Goal: Transaction & Acquisition: Purchase product/service

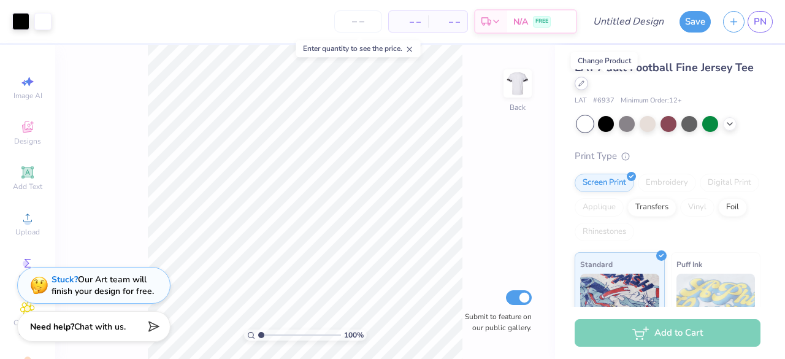
click at [584, 85] on icon at bounding box center [581, 83] width 6 height 6
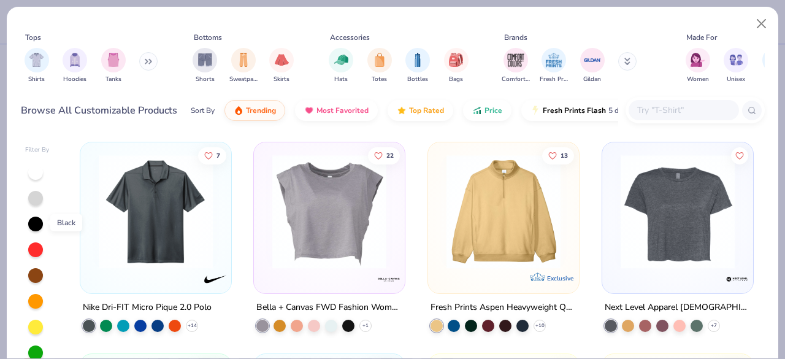
click at [38, 219] on div at bounding box center [35, 223] width 15 height 15
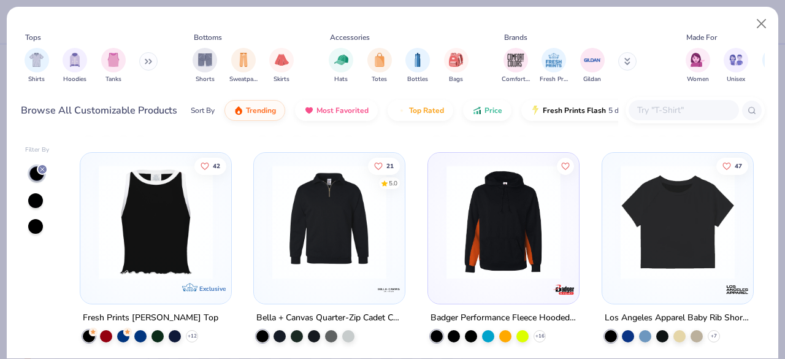
scroll to position [1325, 0]
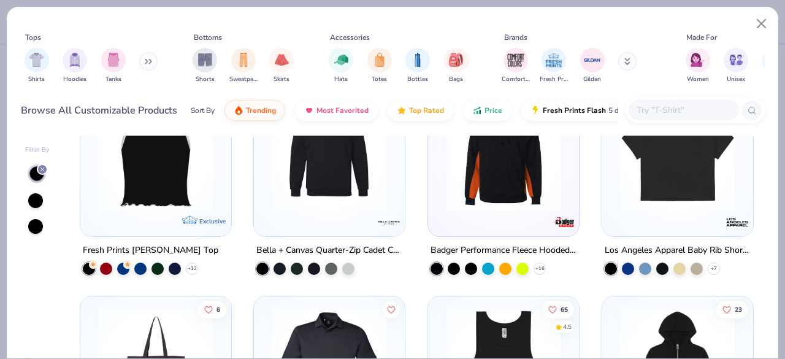
click at [683, 112] on input "text" at bounding box center [683, 110] width 94 height 14
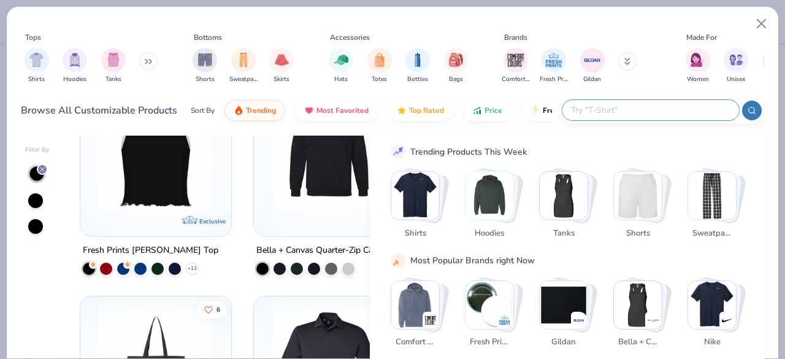
type input "h"
click at [495, 192] on img "Stack Card Button Hoodies" at bounding box center [489, 196] width 48 height 48
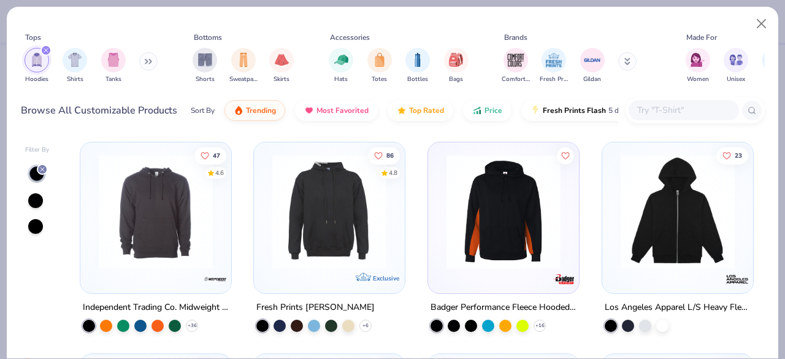
scroll to position [27, 0]
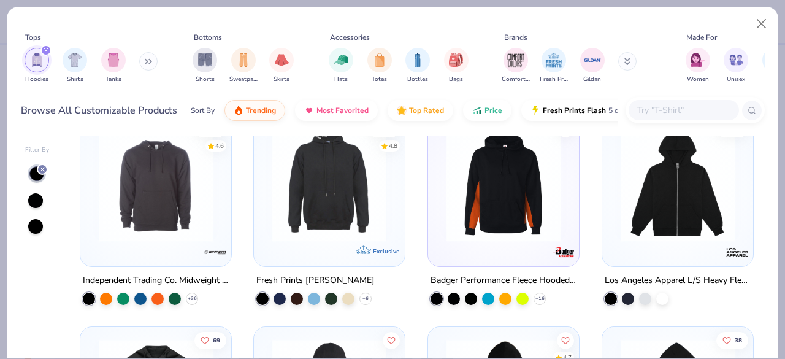
click at [150, 199] on img at bounding box center [156, 184] width 126 height 114
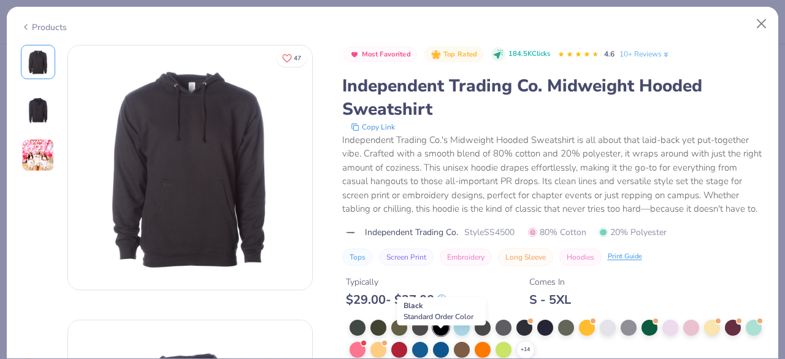
click at [442, 335] on div at bounding box center [441, 327] width 16 height 16
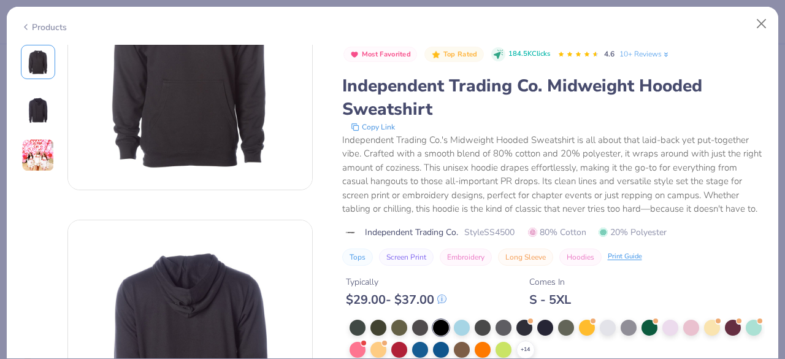
scroll to position [129, 0]
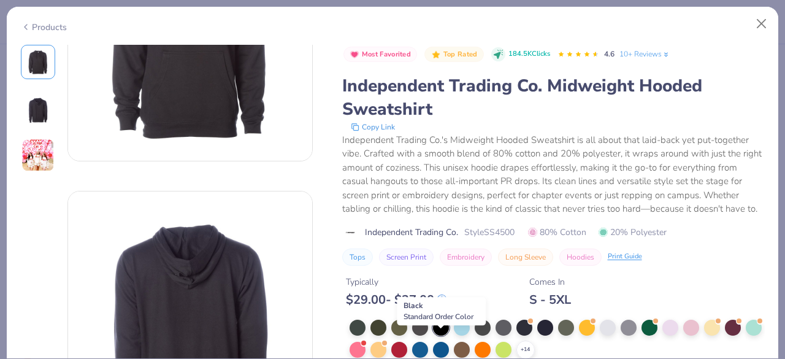
click at [442, 335] on div at bounding box center [441, 327] width 16 height 16
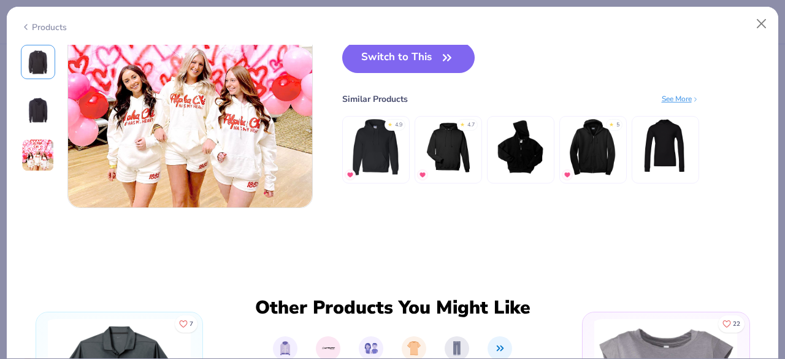
scroll to position [542, 0]
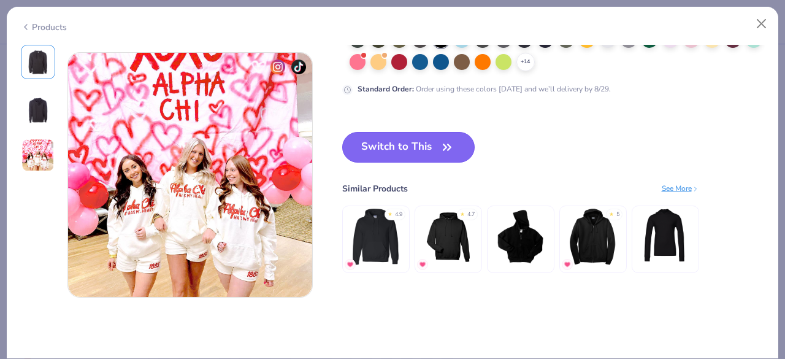
click at [439, 143] on icon "button" at bounding box center [446, 147] width 17 height 17
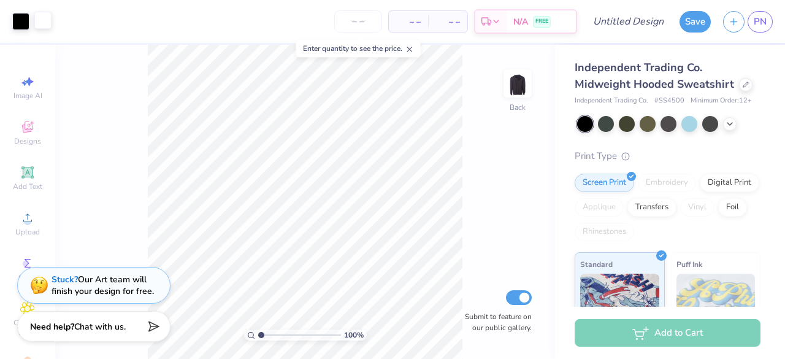
click at [44, 24] on div at bounding box center [42, 20] width 17 height 17
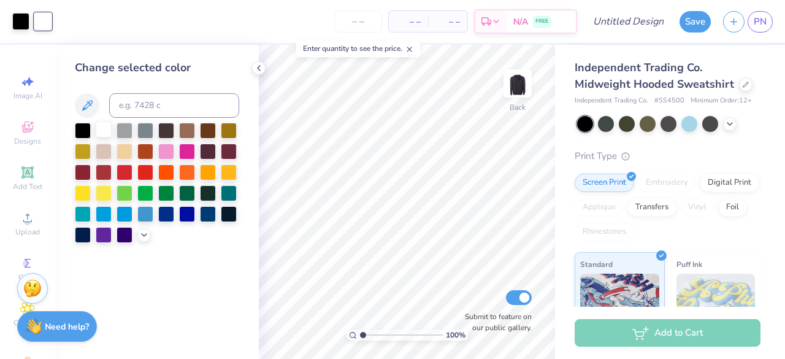
click at [106, 127] on div at bounding box center [104, 129] width 16 height 16
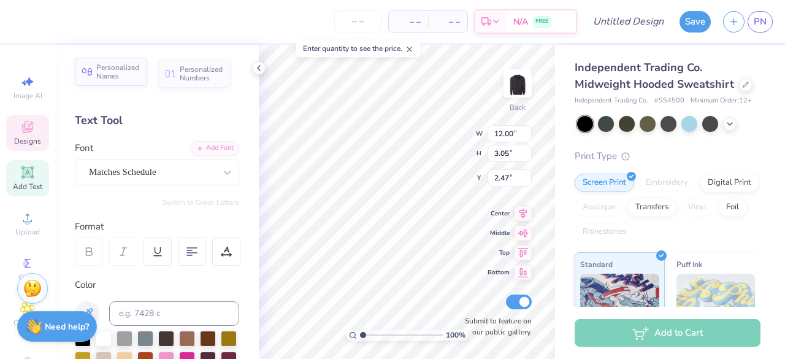
click at [115, 72] on span "Personalized Names" at bounding box center [118, 71] width 44 height 17
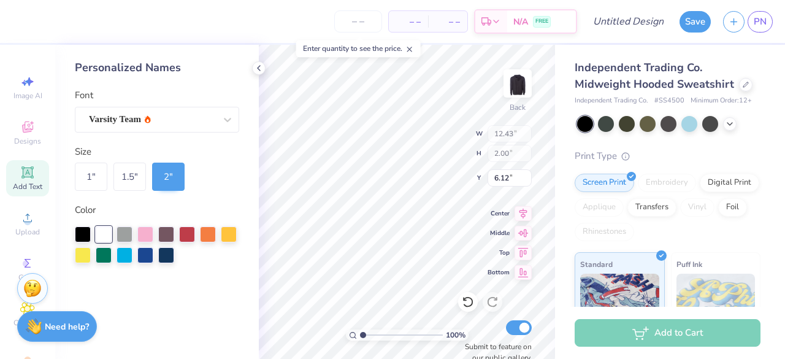
type input "12.43"
type input "2.00"
type input "6.12"
click at [150, 121] on div "Varsity Team" at bounding box center [152, 119] width 129 height 19
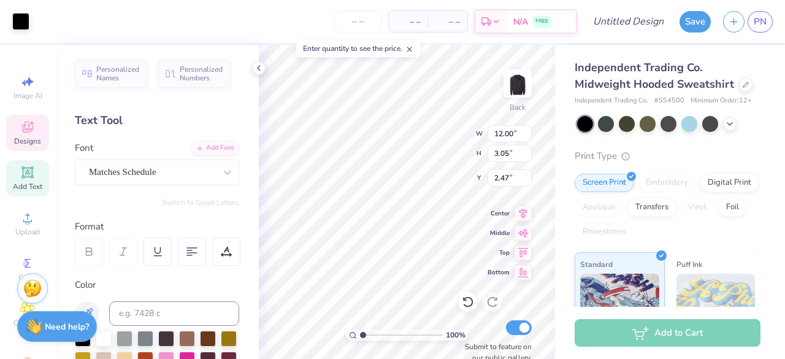
scroll to position [10, 1]
type textarea "Badminton"
type input "13.86"
type input "2.15"
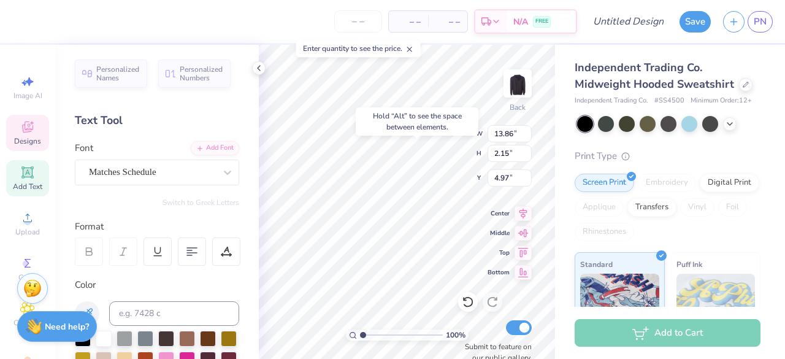
type input "4.97"
type input "2.05"
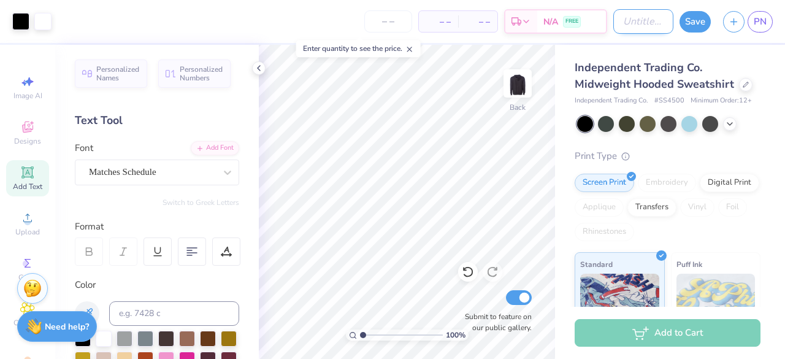
click at [639, 23] on input "Design Title" at bounding box center [643, 21] width 60 height 25
type input "option 1"
click at [690, 34] on div "Save PN" at bounding box center [731, 21] width 105 height 43
click at [695, 23] on button "Save" at bounding box center [694, 19] width 31 height 21
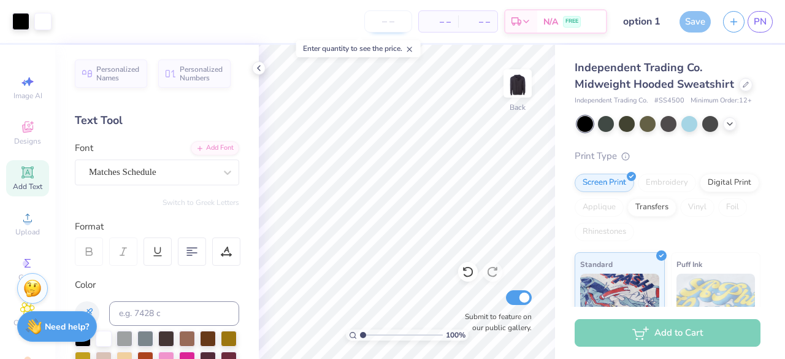
click at [384, 20] on input "number" at bounding box center [388, 21] width 48 height 22
type input "12"
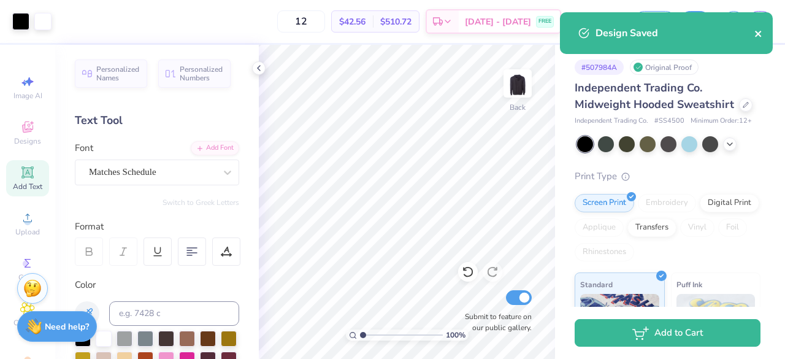
click at [761, 30] on icon "close" at bounding box center [758, 34] width 9 height 10
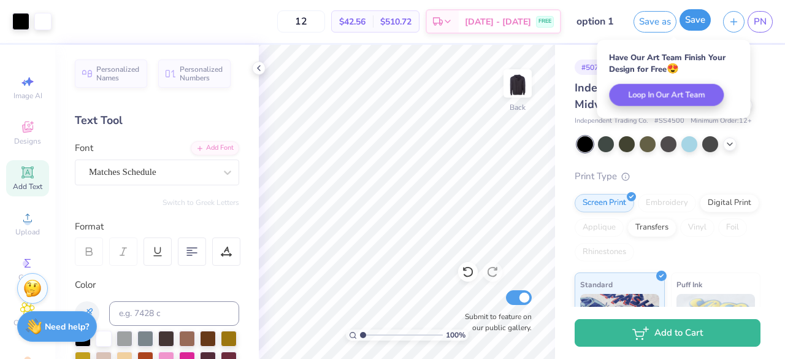
click at [694, 20] on button "Save" at bounding box center [694, 19] width 31 height 21
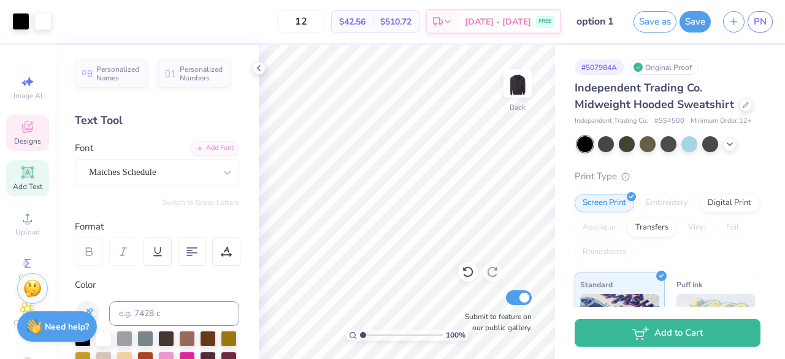
click at [23, 131] on icon at bounding box center [28, 128] width 10 height 8
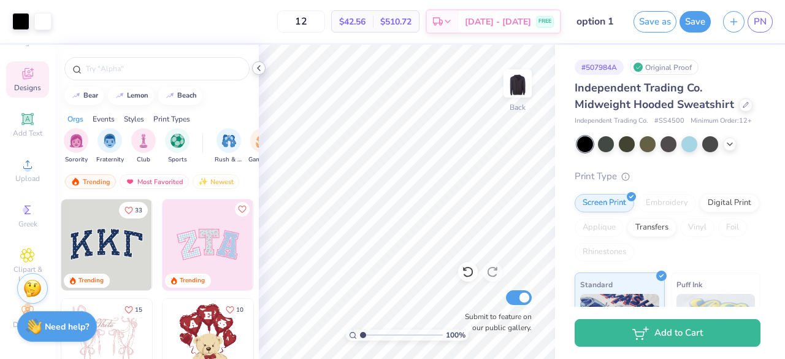
click at [257, 65] on icon at bounding box center [259, 68] width 10 height 10
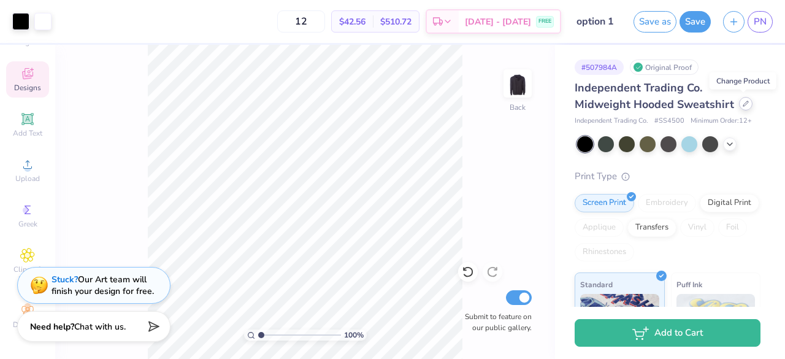
click at [745, 105] on icon at bounding box center [745, 104] width 6 height 6
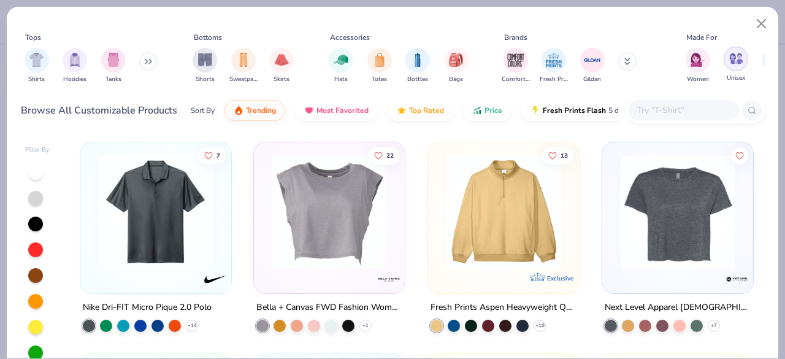
click at [730, 57] on img "filter for Unisex" at bounding box center [736, 58] width 14 height 14
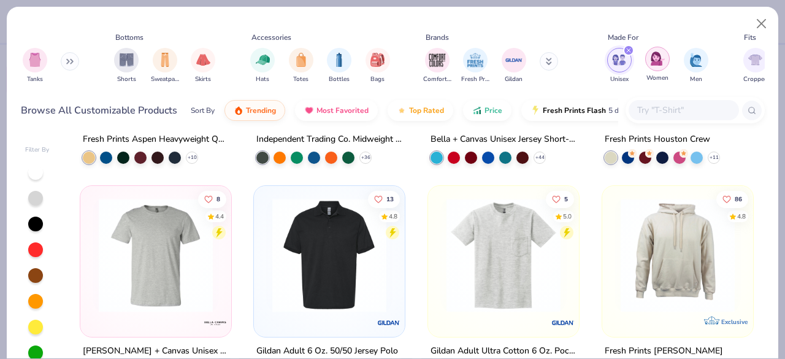
scroll to position [0, 79]
click at [699, 61] on img "filter for Men" at bounding box center [694, 58] width 13 height 14
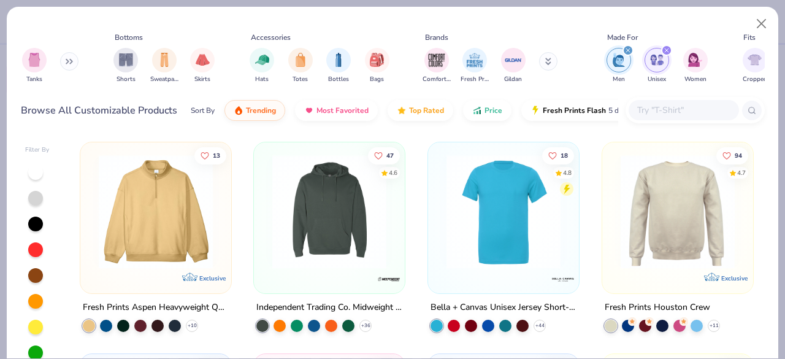
click at [666, 48] on icon "filter for Unisex" at bounding box center [666, 50] width 5 height 5
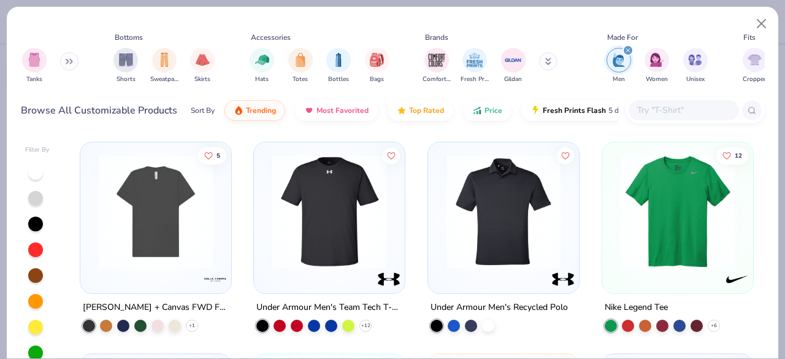
click at [657, 104] on input "text" at bounding box center [683, 110] width 94 height 14
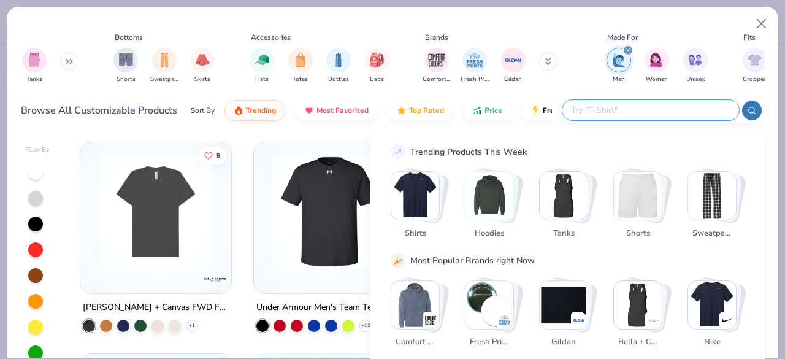
click at [489, 189] on img "Stack Card Button Hoodies" at bounding box center [489, 196] width 48 height 48
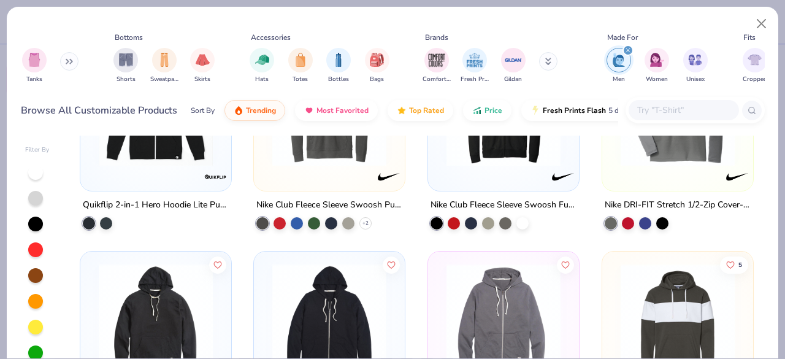
scroll to position [616, 0]
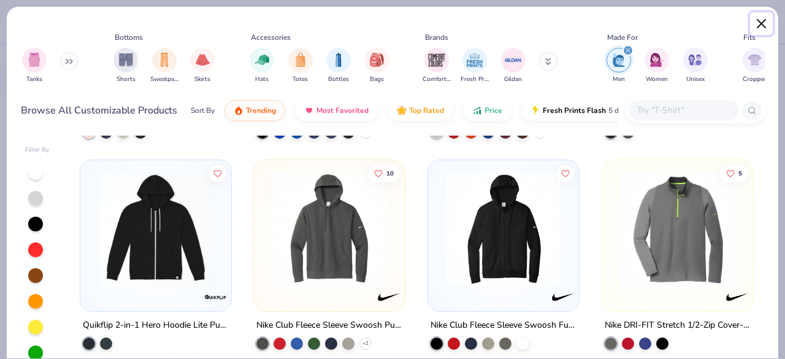
click at [765, 20] on button "Close" at bounding box center [761, 23] width 23 height 23
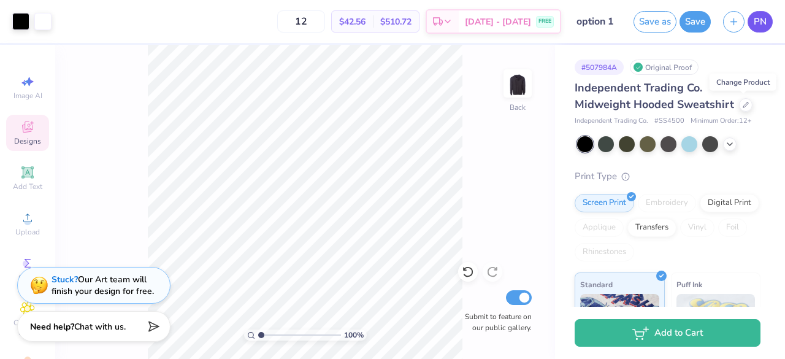
click at [758, 23] on span "PN" at bounding box center [759, 22] width 13 height 14
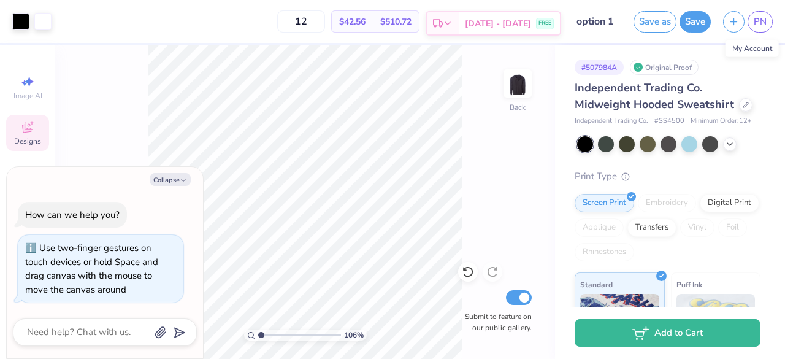
type input "1.06376082862357"
type textarea "x"
type input "1"
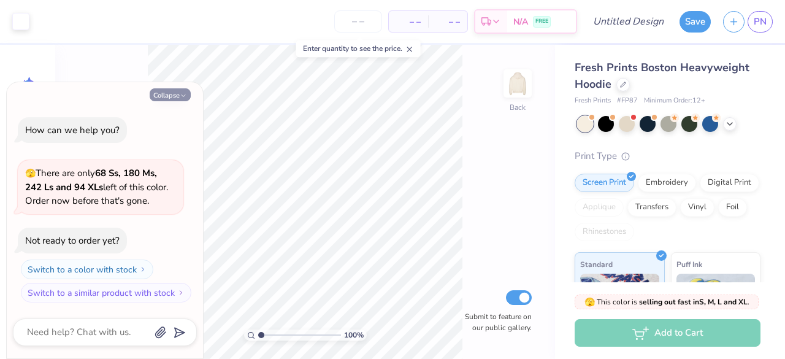
click at [178, 93] on button "Collapse" at bounding box center [170, 94] width 41 height 13
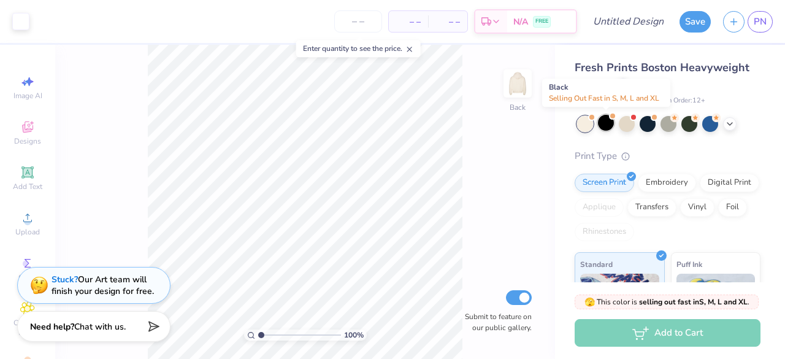
click at [610, 122] on div at bounding box center [606, 123] width 16 height 16
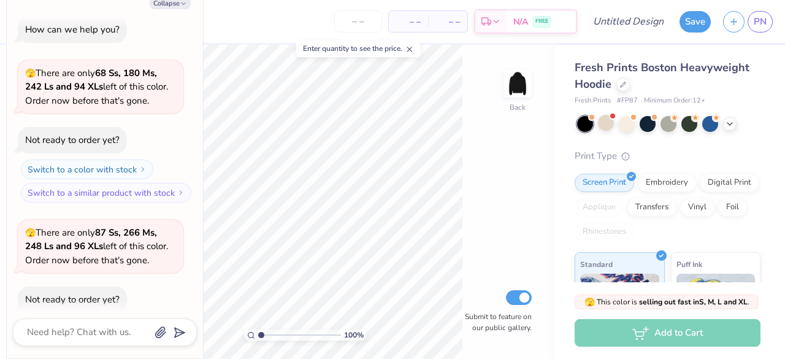
scroll to position [67, 0]
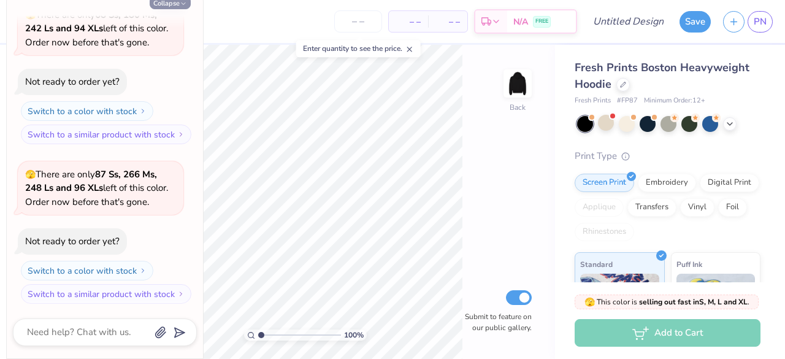
click at [176, 4] on button "Collapse" at bounding box center [170, 2] width 41 height 13
type textarea "x"
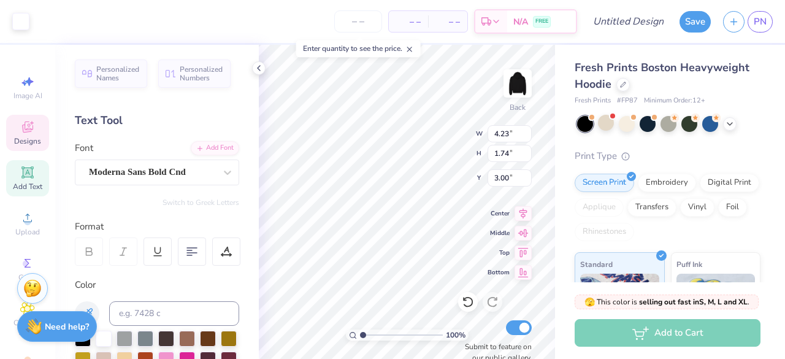
scroll to position [10, 1]
type textarea "UTD"
type input "10.00"
type input "1.61"
type input "5.10"
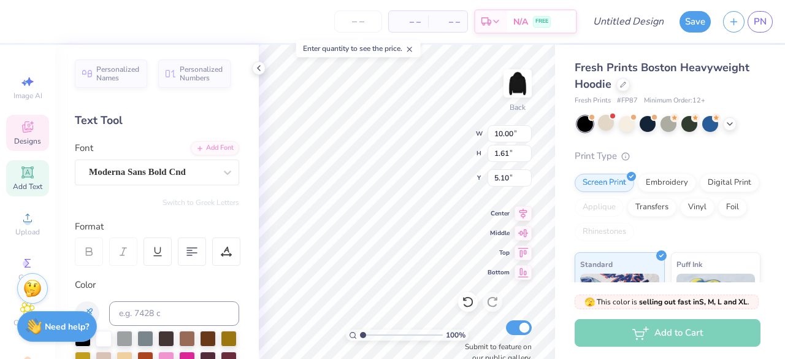
type textarea "B"
type textarea "BADMINTON"
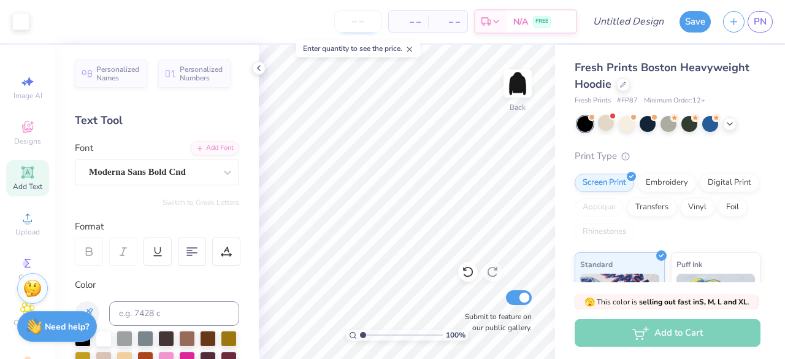
click at [363, 13] on input "number" at bounding box center [358, 21] width 48 height 22
type input "12"
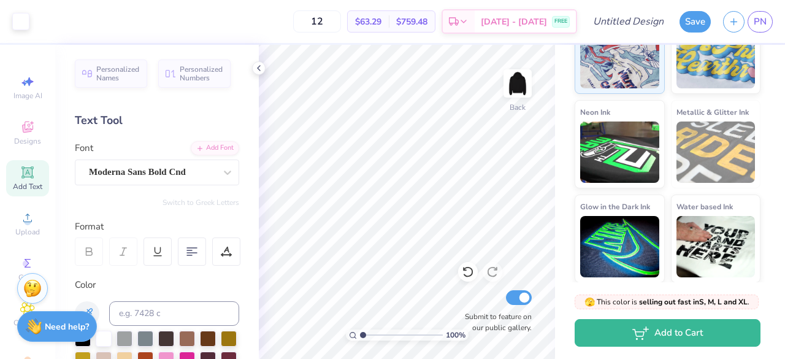
scroll to position [0, 0]
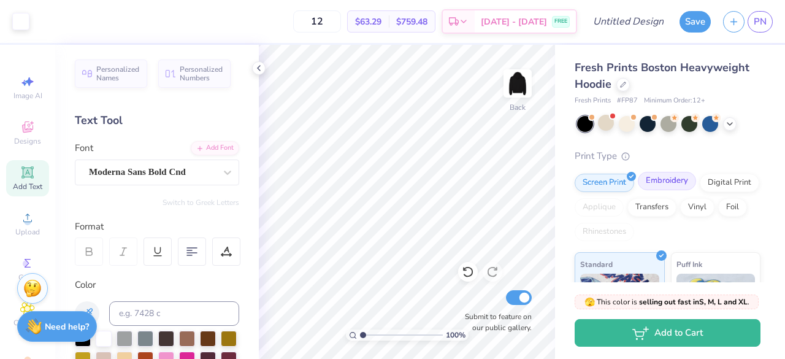
click at [668, 183] on div "Embroidery" at bounding box center [666, 181] width 58 height 18
click at [614, 181] on div "Screen Print" at bounding box center [603, 181] width 59 height 18
click at [27, 127] on icon at bounding box center [27, 127] width 15 height 15
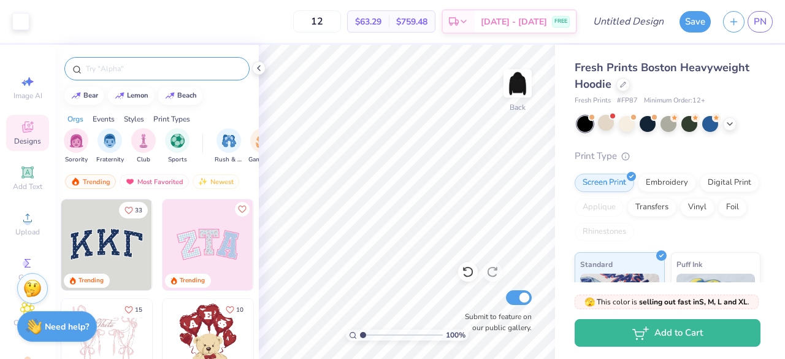
click at [128, 70] on input "text" at bounding box center [163, 69] width 157 height 12
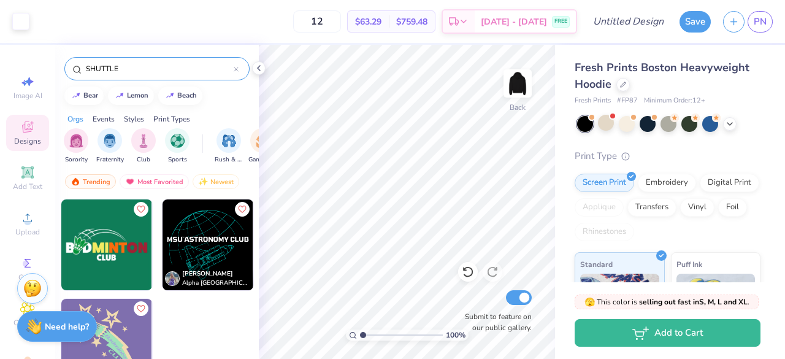
type input "SHUTTLE"
click at [93, 250] on img at bounding box center [106, 244] width 91 height 91
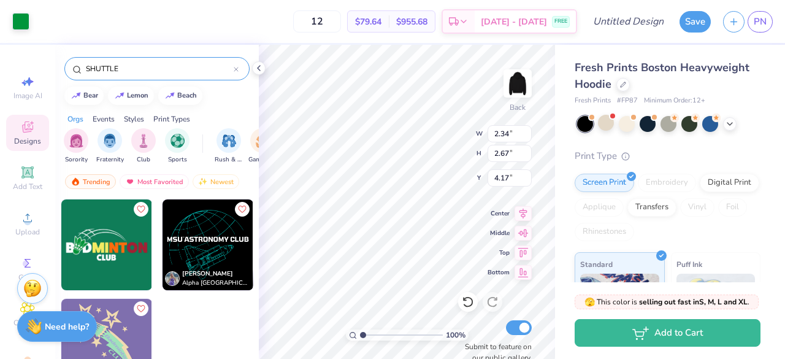
type input "2.34"
type input "2.67"
type input "4.17"
type input "10.33"
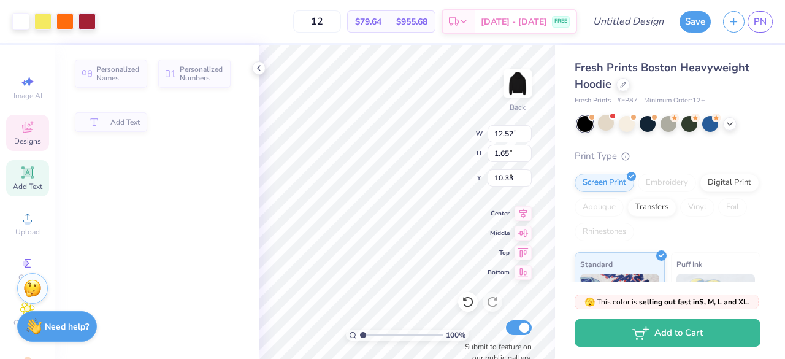
type input "12.52"
type input "1.65"
type input "5.04"
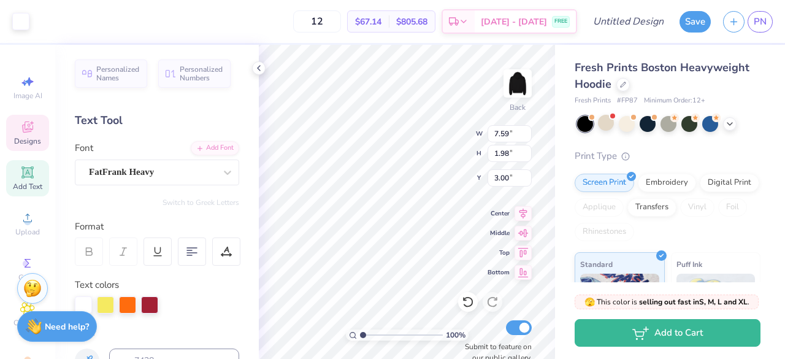
type input "7.59"
type input "1.98"
type input "3.00"
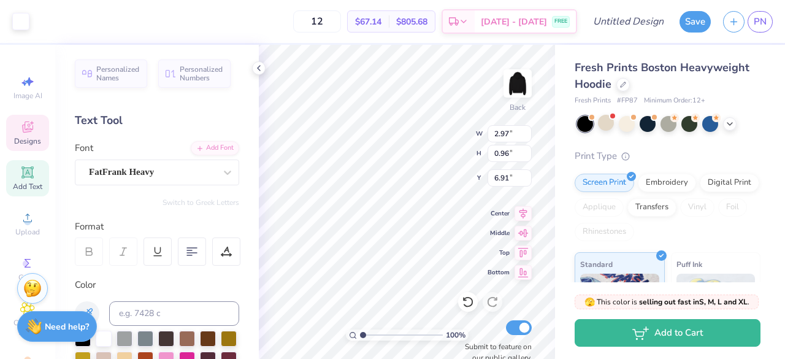
type input "2.97"
type input "0.96"
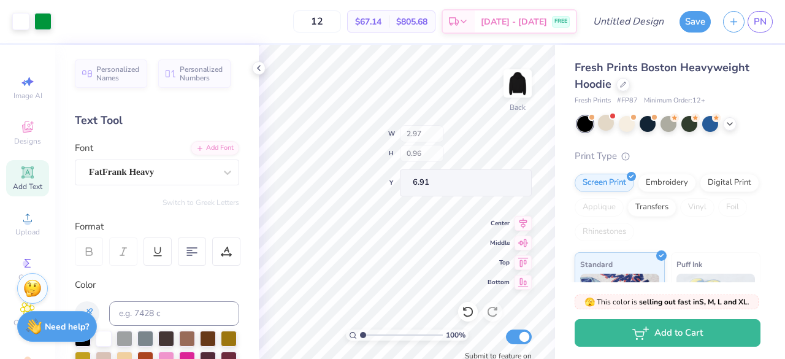
type input "9.37"
type input "10.33"
type input "8.81"
type input "1.69"
type input "1.91"
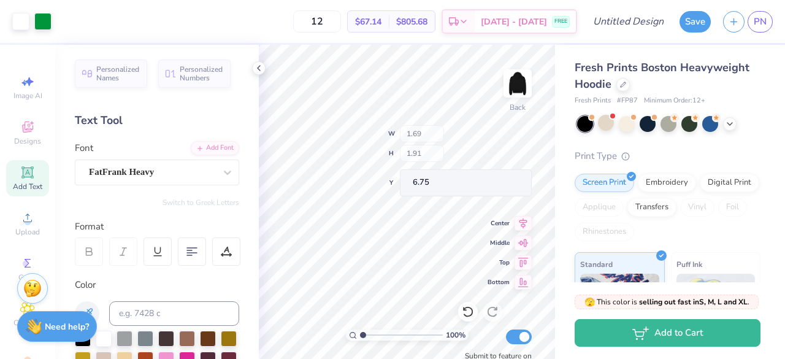
type input "6.75"
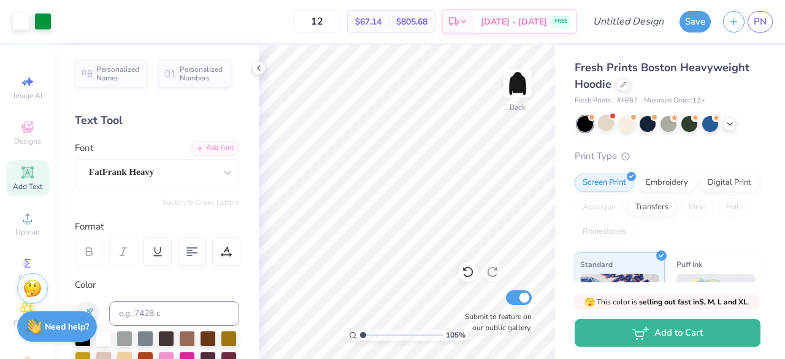
type input "1.05530162276042"
type textarea "x"
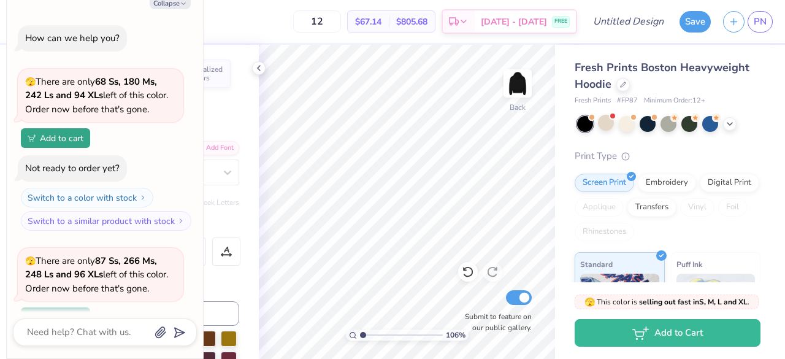
type input "1.05919138570426"
type textarea "x"
type input "1.07261437744485"
type textarea "x"
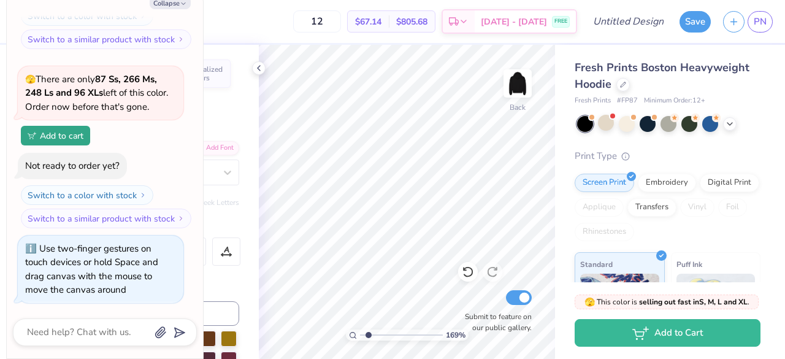
type input "1.69415819410409"
type textarea "x"
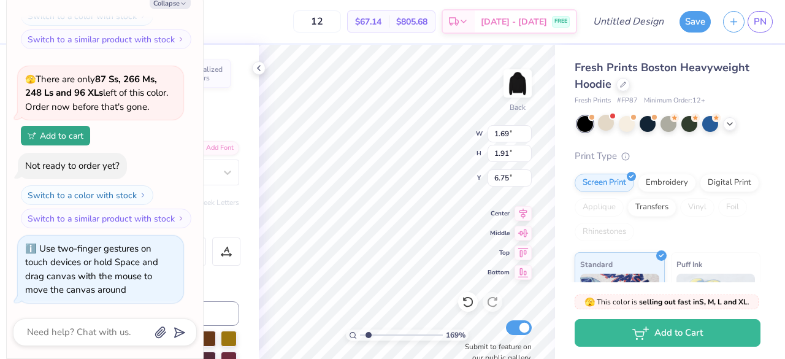
type input "1.69415819410409"
type textarea "x"
type input "1.69415819410409"
type textarea "x"
type input "1.69415819410409"
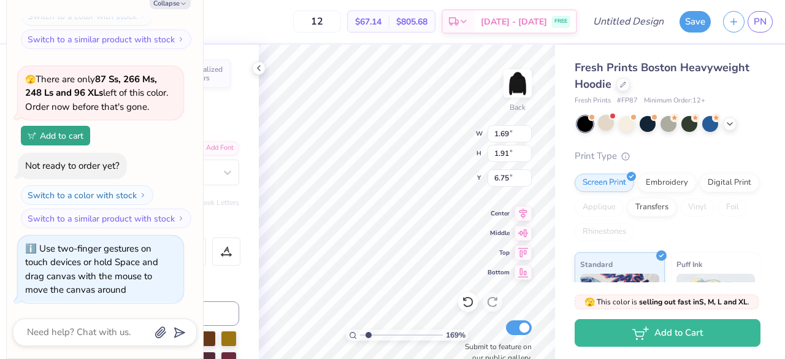
type textarea "x"
type input "1.69415819410409"
type textarea "x"
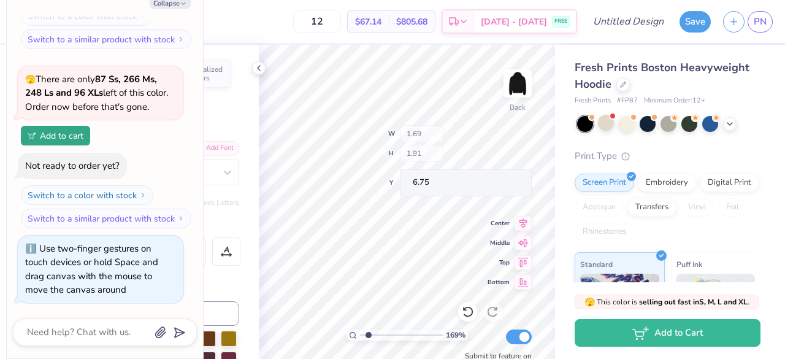
type input "1.69415819410409"
type textarea "x"
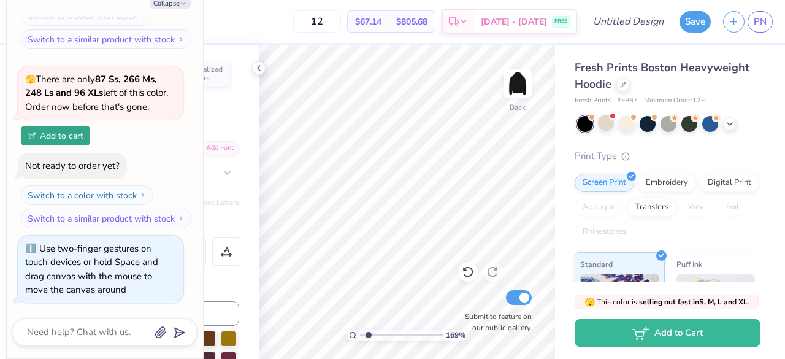
type input "1.69415819410409"
type textarea "x"
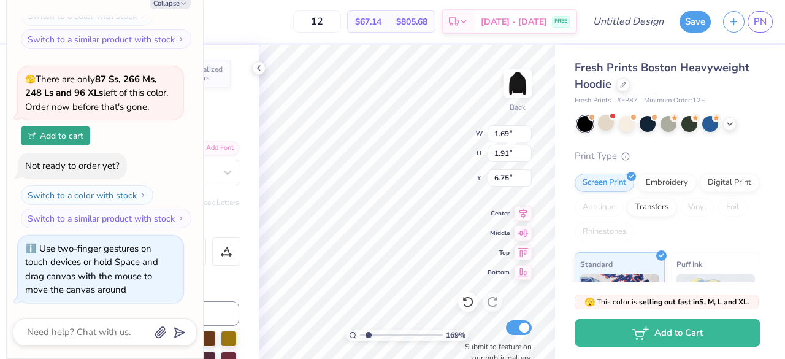
type input "1.69415819410409"
type textarea "x"
type input "1.69415819410409"
type textarea "x"
type input "1.69415819410409"
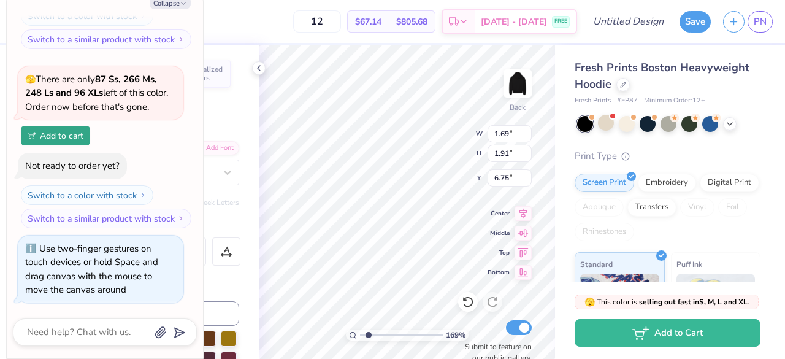
type textarea "x"
type input "1.69415819410409"
type textarea "x"
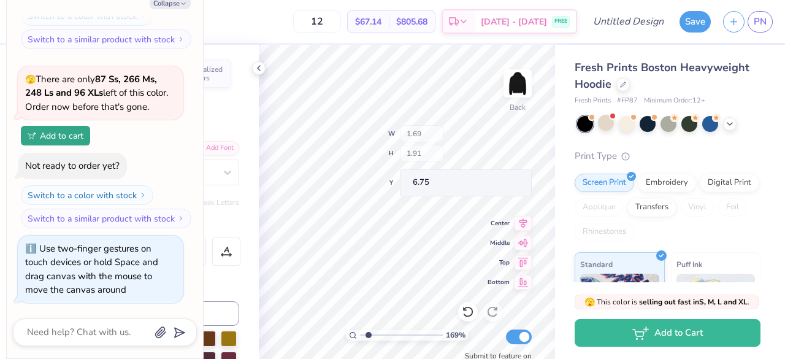
type input "1.69415819410409"
type textarea "x"
type input "1.69415819410409"
type textarea "x"
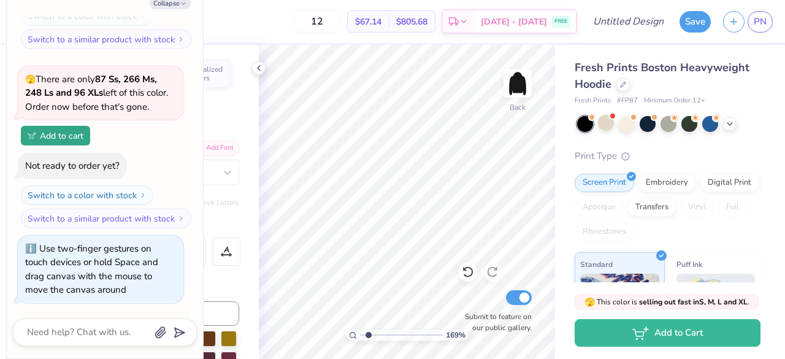
type input "1.69415819410409"
type textarea "x"
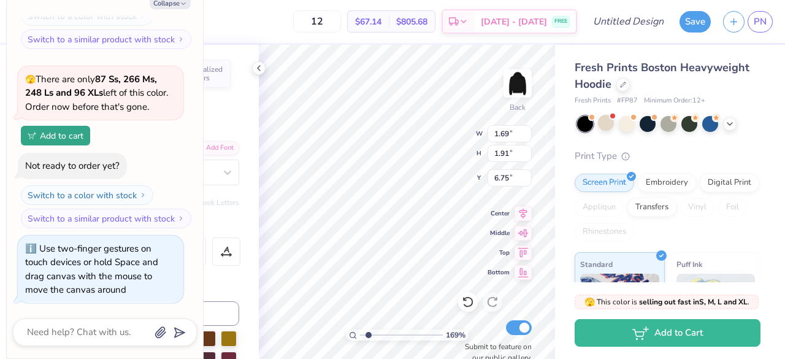
type input "1.69415819410409"
type textarea "x"
type input "1.69415819410409"
type textarea "x"
type input "1.69415819410409"
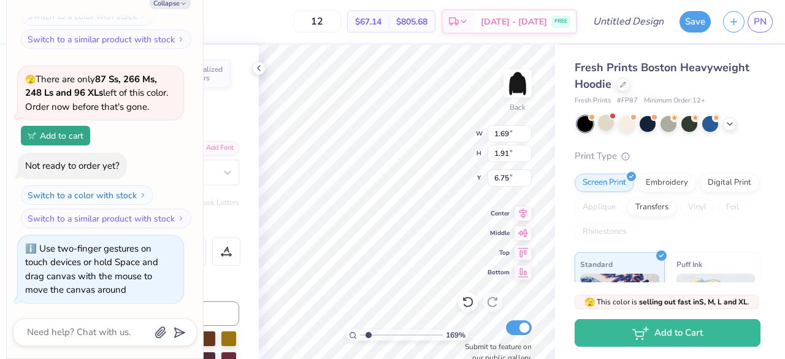
type textarea "x"
type input "1.69415819410409"
type textarea "x"
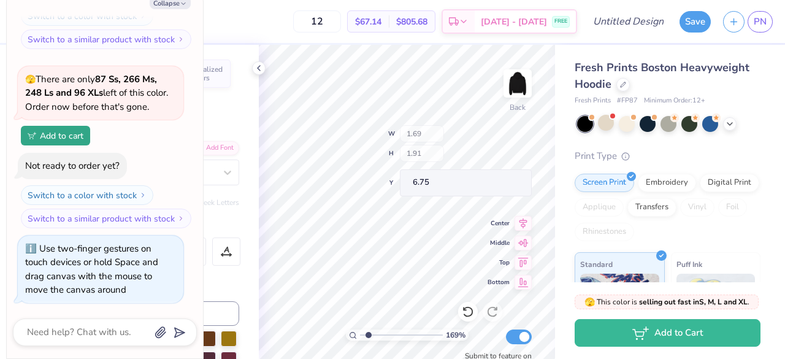
type input "1.69415819410409"
type textarea "x"
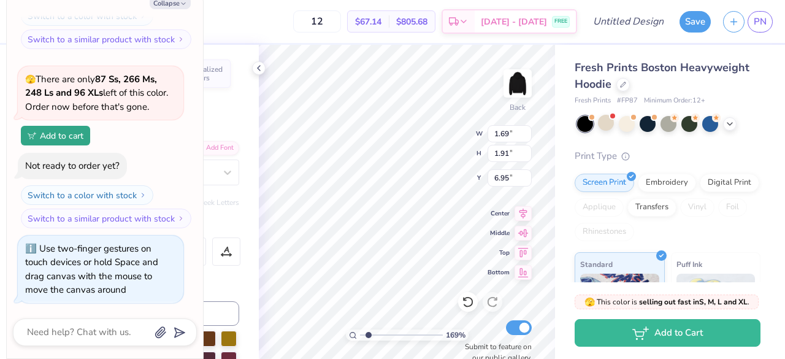
type input "1.69415819410409"
type textarea "x"
type input "1.69415819410409"
type textarea "x"
type input "1.69415819410409"
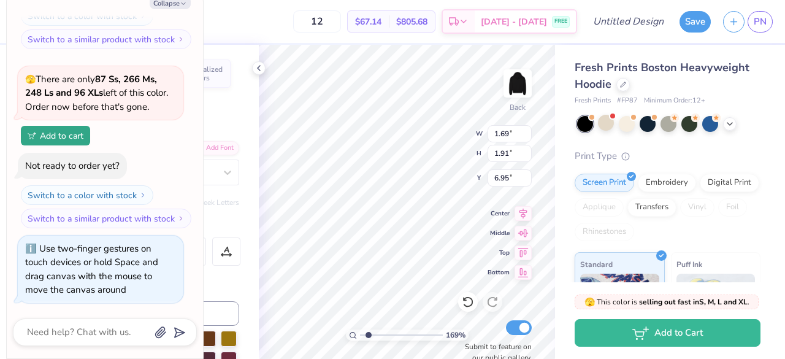
type textarea "x"
type input "1.55"
type input "1.88"
type input "7.04"
type input "1.69415819410409"
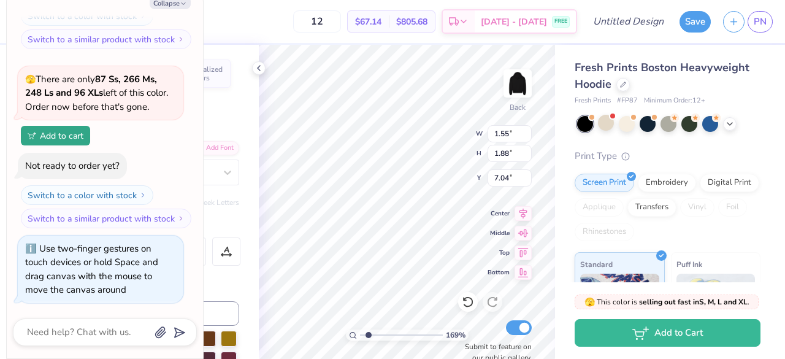
type textarea "x"
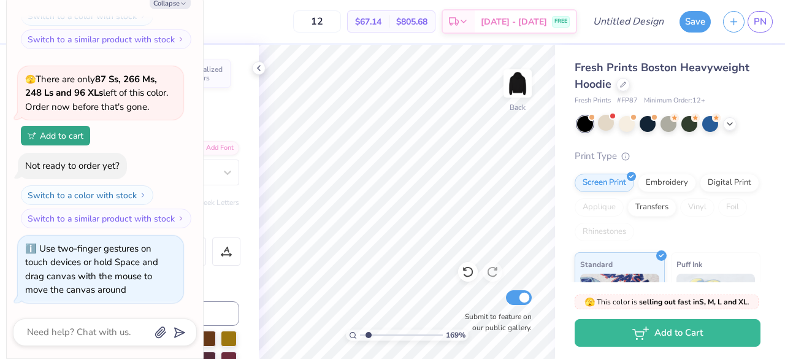
type input "1.69415819410409"
type textarea "x"
type input "1.69415819410409"
type textarea "x"
type input "1.69415819410409"
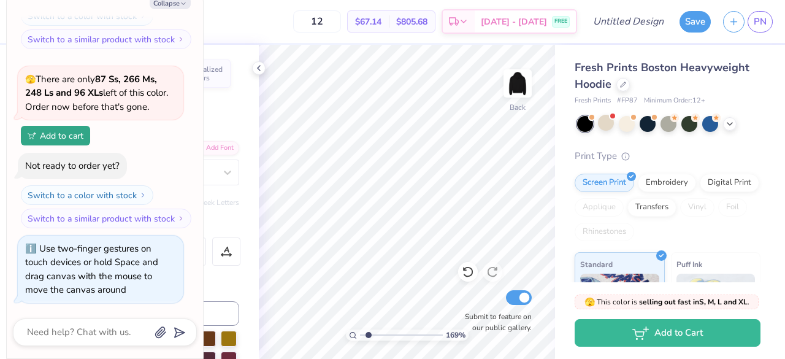
type textarea "x"
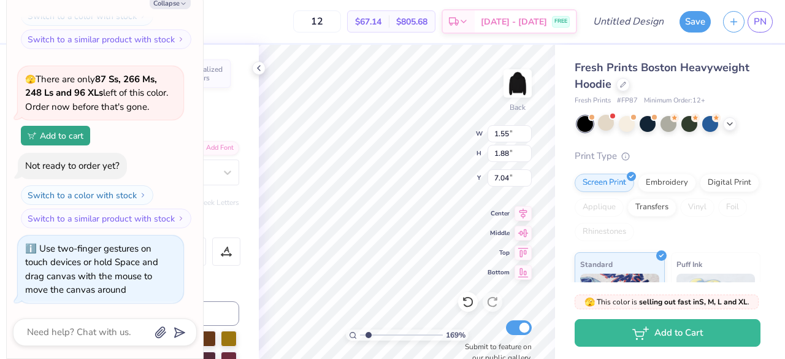
type input "1.69415819410409"
type textarea "x"
type input "10.09"
type input "1.61"
type input "5.10"
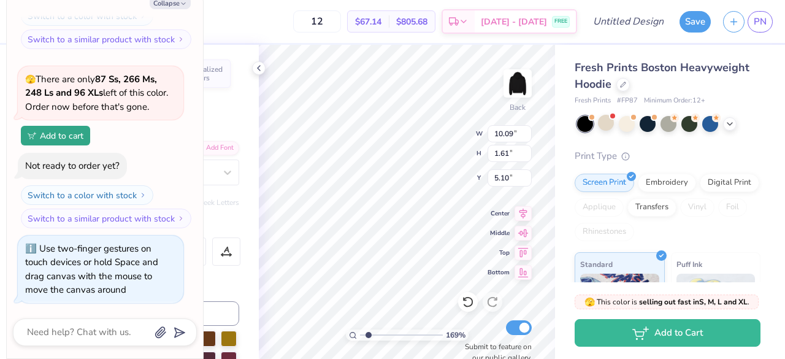
type input "1.69415819410409"
type textarea "x"
type input "1.55"
type input "1.88"
type input "7.04"
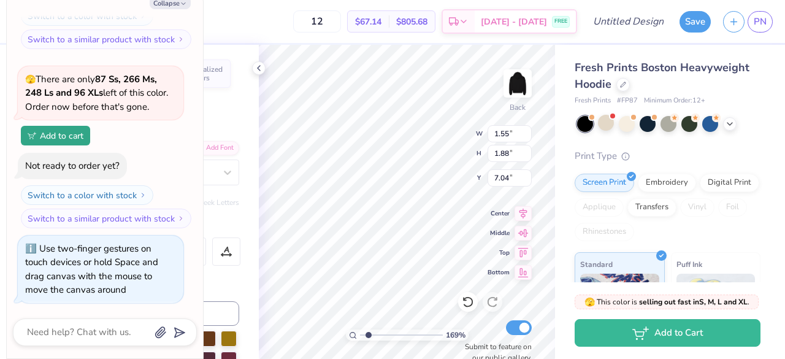
type input "1.69415819410409"
type textarea "x"
type input "1.69415819410409"
type textarea "x"
type input "1.69"
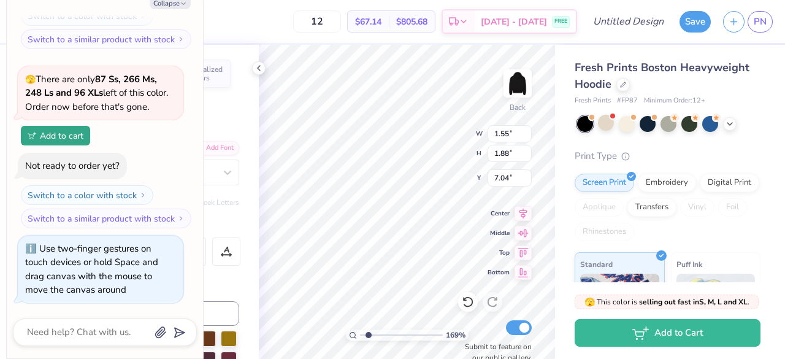
type input "1.91"
type input "6.95"
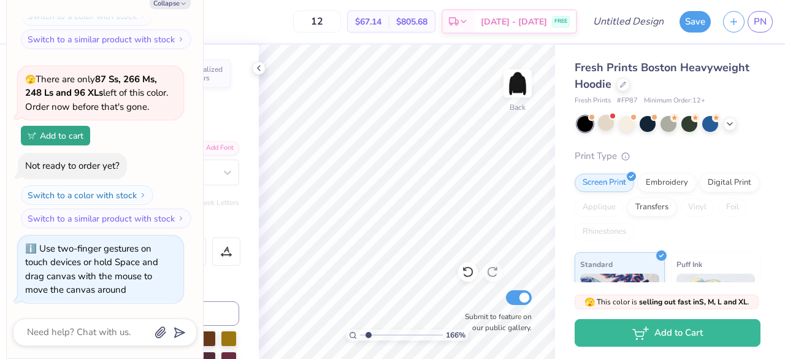
type input "1.66310837720875"
type textarea "x"
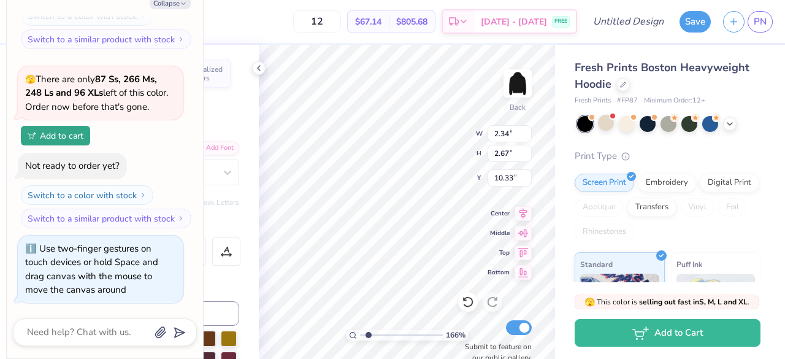
type input "1.66310837720875"
type textarea "x"
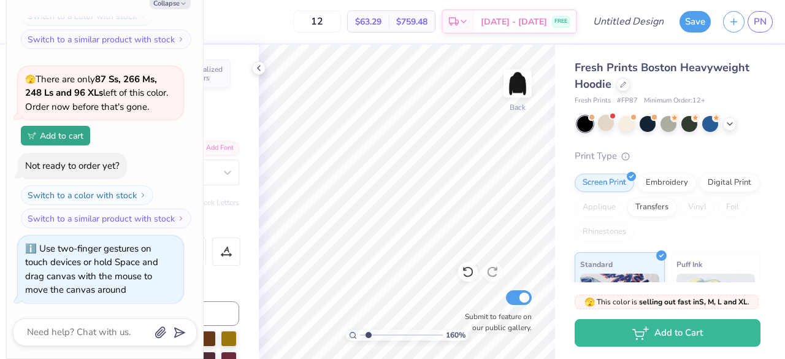
type input "1.59639190939567"
click at [174, 3] on button "Collapse" at bounding box center [170, 2] width 41 height 13
type textarea "x"
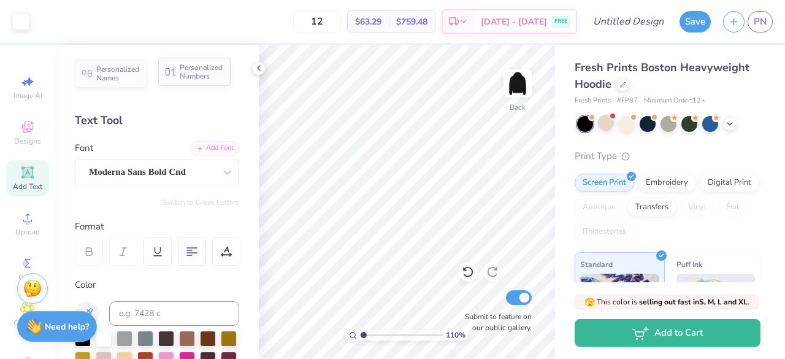
type input "1.09555181024564"
click at [336, 23] on input "12" at bounding box center [317, 21] width 48 height 22
type input "1"
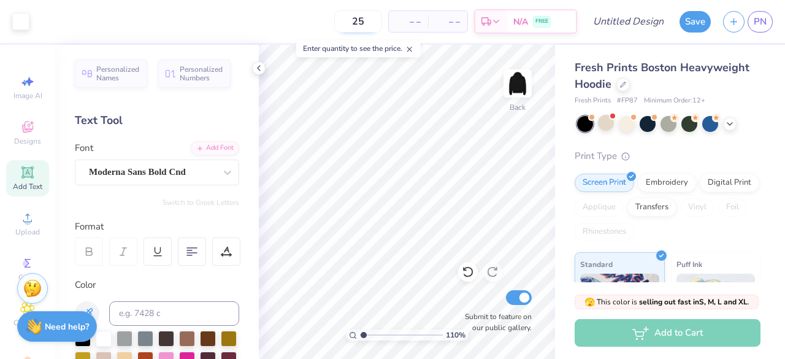
type input "25"
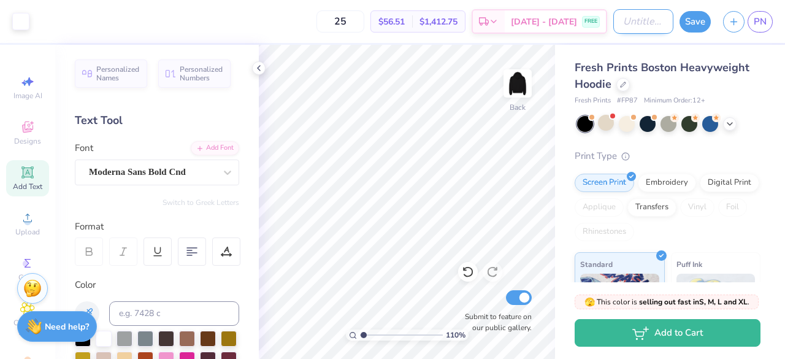
click at [628, 15] on input "Design Title" at bounding box center [643, 21] width 60 height 25
type input "O"
type input "1.09555181024564"
type input "OPT"
type input "1.09555181024564"
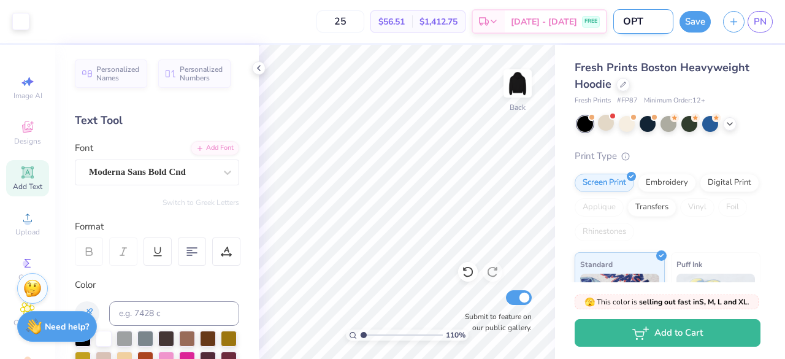
type input "OPTI"
type input "1.09555181024564"
type input "OPTIO"
type input "1.09555181024564"
type input "OPTION"
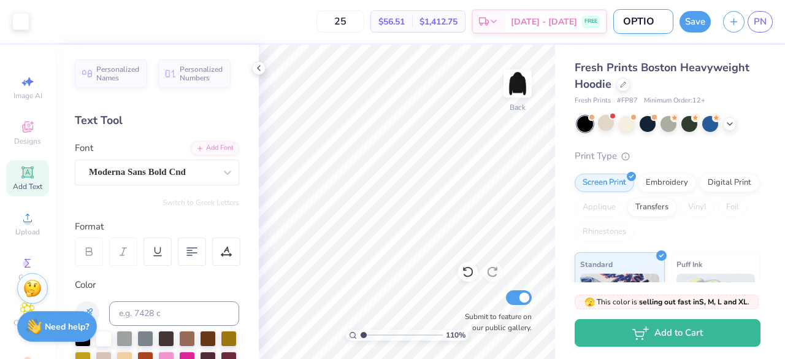
type input "1.09555181024564"
type input "OPTION"
type input "1.09555181024564"
type input "OPTION 2"
type input "1.09555181024564"
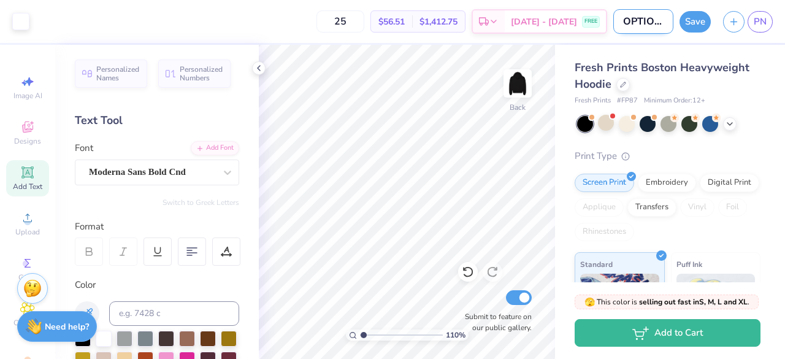
scroll to position [0, 5]
type input "OPTION 2"
click at [626, 86] on div at bounding box center [622, 83] width 13 height 13
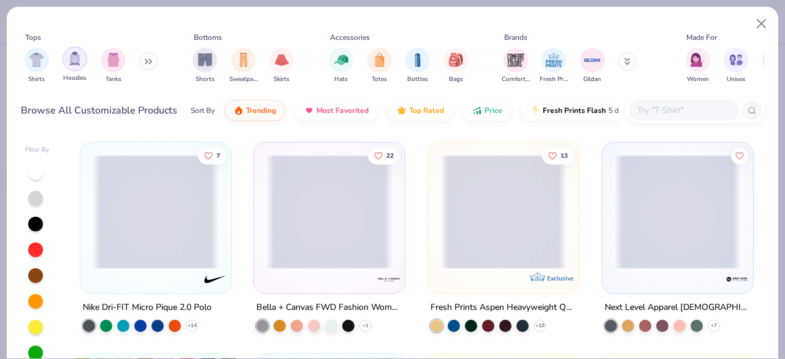
click at [85, 62] on div "filter for Hoodies" at bounding box center [75, 59] width 25 height 25
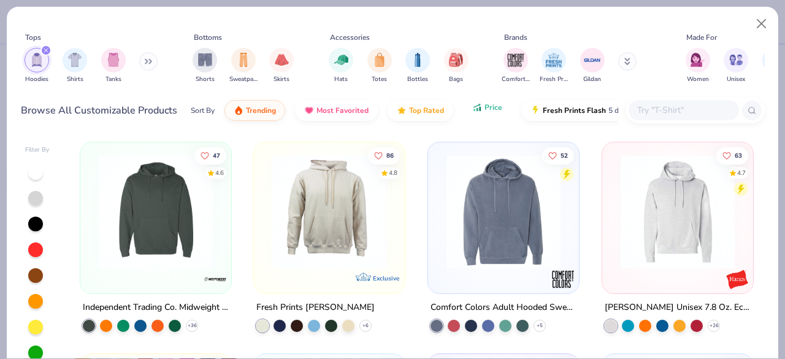
click at [481, 112] on button "Price" at bounding box center [487, 107] width 48 height 21
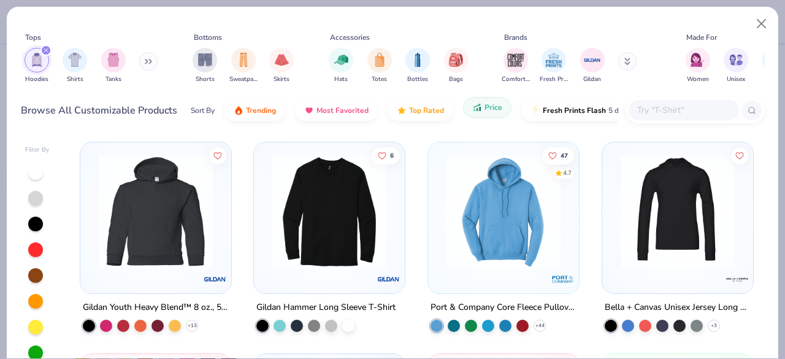
click at [481, 112] on button "Price" at bounding box center [487, 107] width 48 height 21
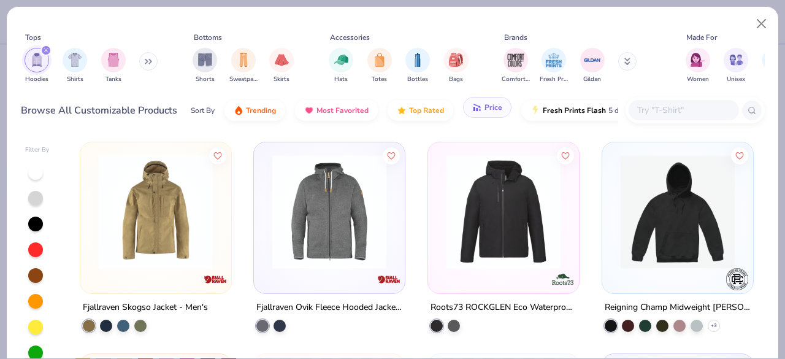
click at [486, 104] on span "Price" at bounding box center [493, 107] width 18 height 10
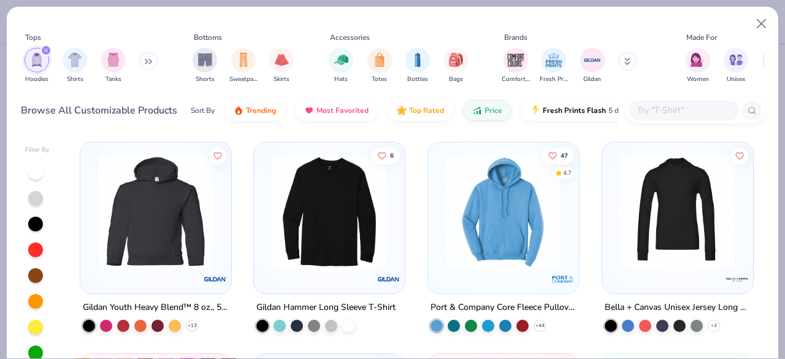
click at [173, 209] on img at bounding box center [156, 211] width 126 height 114
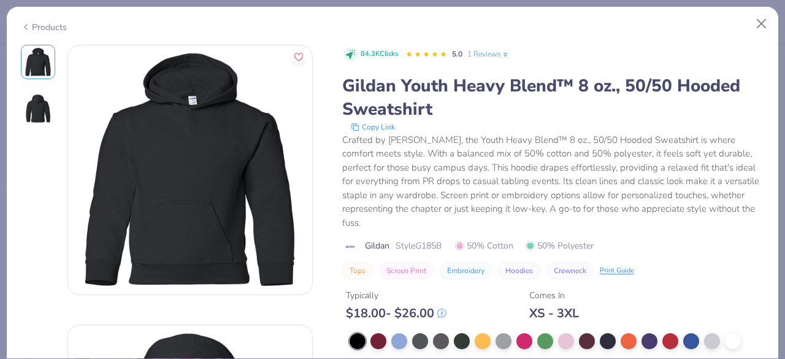
scroll to position [178, 0]
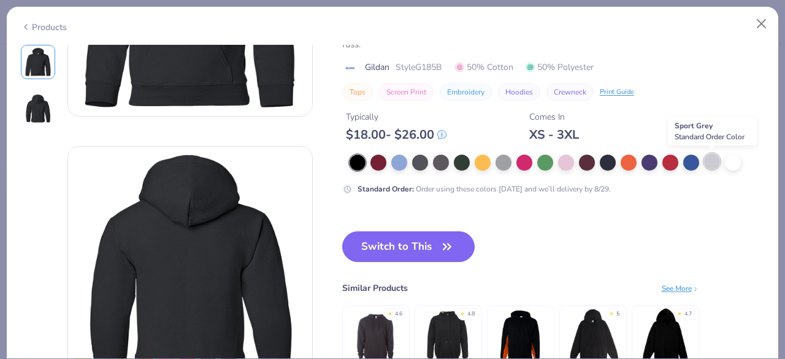
click at [713, 161] on div at bounding box center [712, 161] width 16 height 16
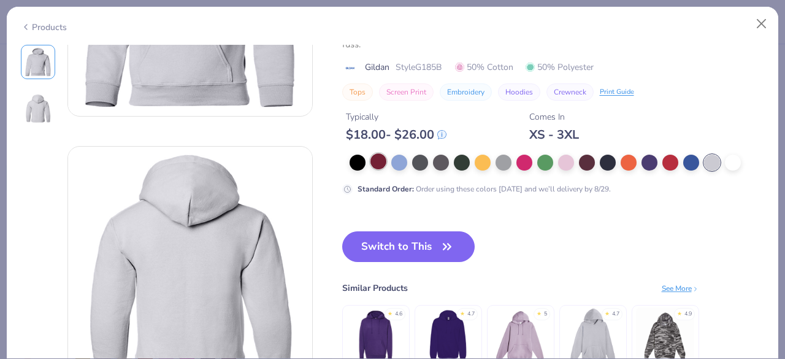
click at [382, 167] on div at bounding box center [378, 161] width 16 height 16
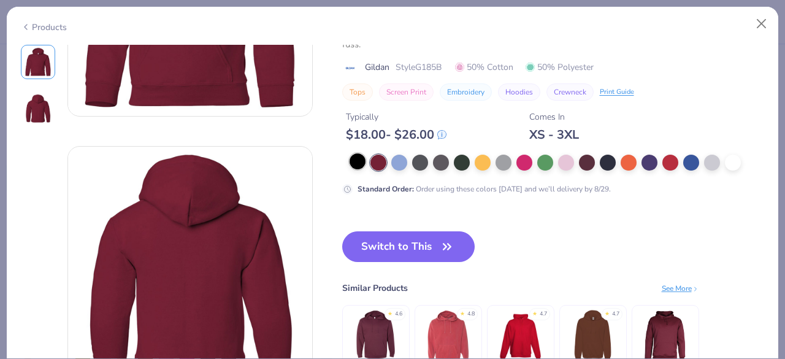
click at [353, 162] on div at bounding box center [357, 161] width 16 height 16
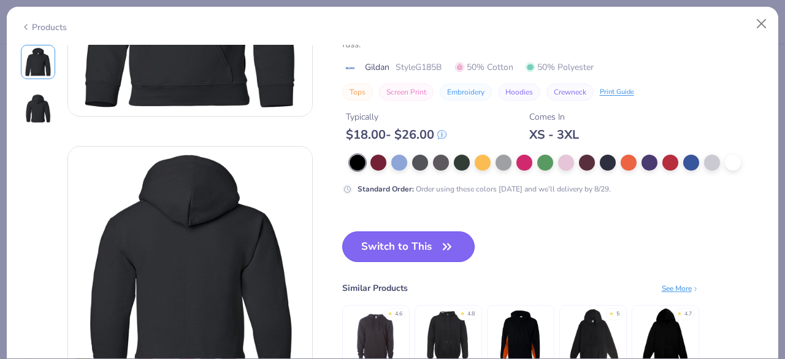
click at [403, 251] on button "Switch to This" at bounding box center [408, 246] width 133 height 31
type input "1.09555181024564"
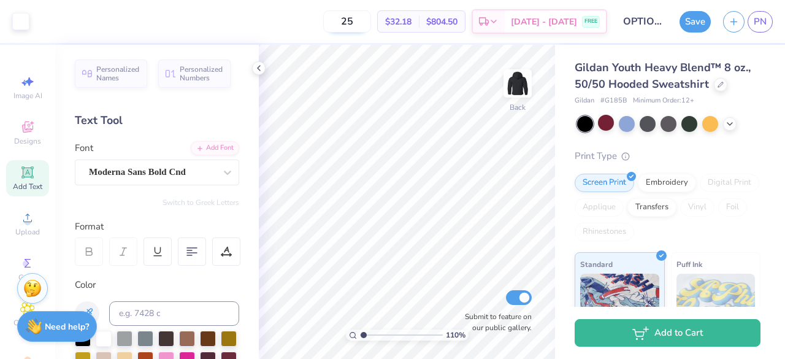
click at [371, 23] on input "25" at bounding box center [347, 21] width 48 height 22
type input "2"
type input "15"
click at [511, 85] on img at bounding box center [517, 83] width 49 height 49
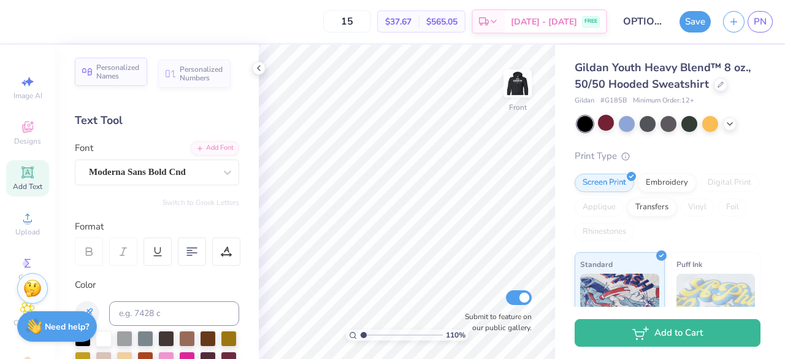
click at [127, 70] on span "Personalized Names" at bounding box center [118, 71] width 44 height 17
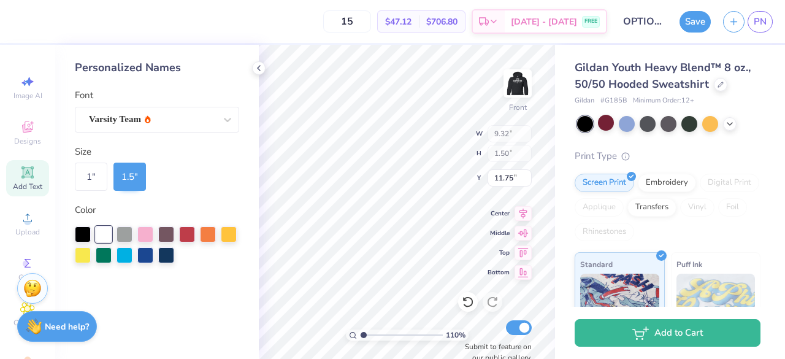
type input "1.09555181024564"
type input "6.00"
type input "1.09555181024564"
type input "7.42"
click at [139, 115] on div "Varsity Team" at bounding box center [152, 119] width 129 height 19
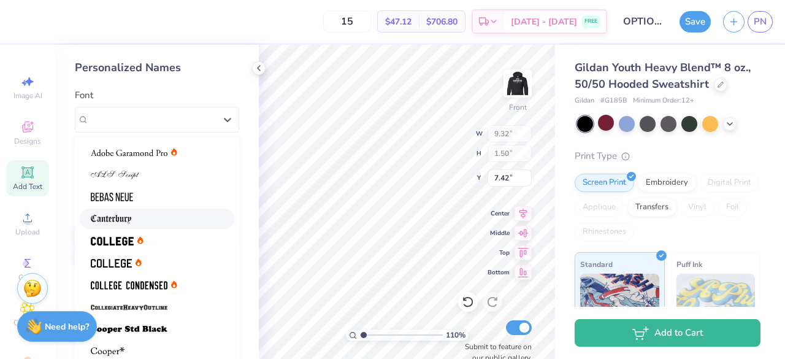
click at [147, 215] on div at bounding box center [157, 218] width 132 height 13
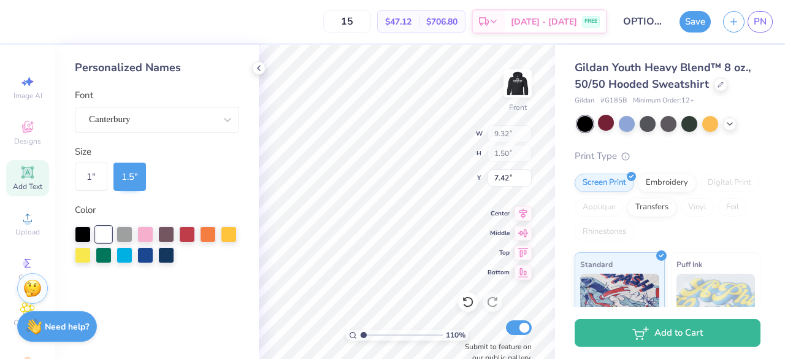
type input "1.09555181024564"
type input "8.40"
click at [186, 118] on div "Canterbury" at bounding box center [152, 119] width 129 height 19
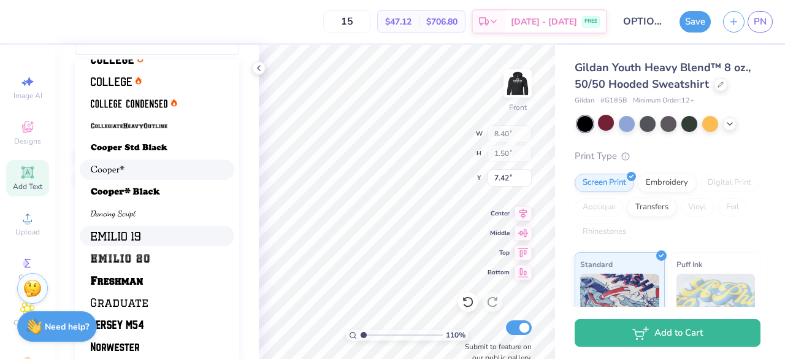
scroll to position [146, 0]
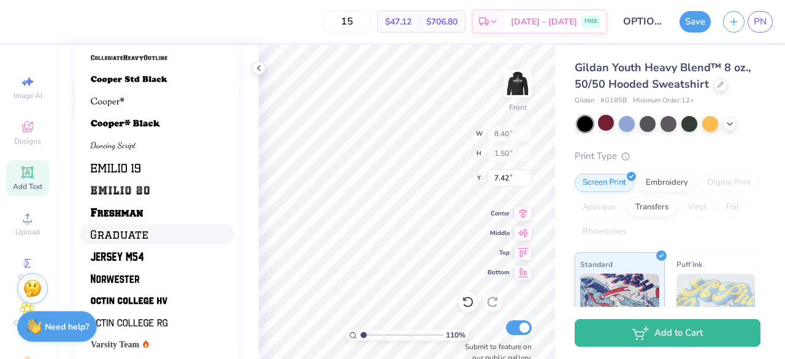
click at [151, 232] on div at bounding box center [157, 233] width 132 height 13
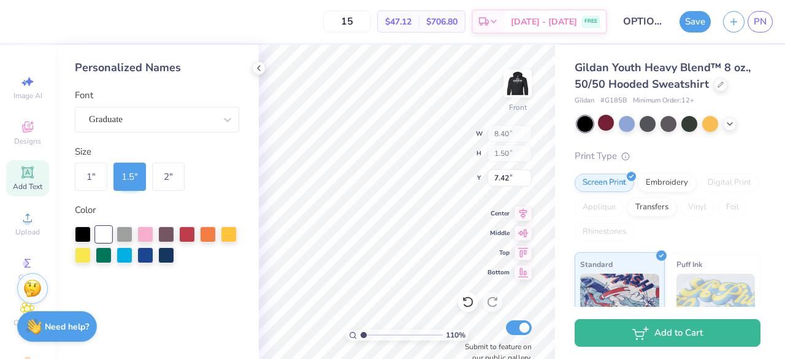
type input "1.09555181024564"
type input "9.09"
click at [92, 174] on div "1 "" at bounding box center [91, 176] width 32 height 28
type input "1.09555181024564"
type input "6.06"
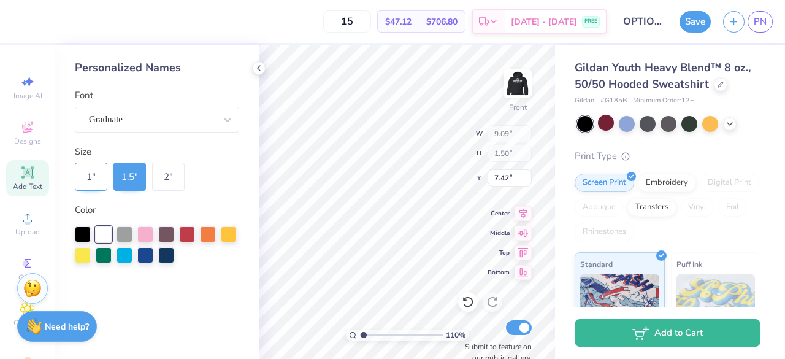
type input "1.00"
type input "7.67"
click at [174, 178] on div "2 "" at bounding box center [168, 176] width 32 height 28
type input "1.09555181024564"
type input "12.12"
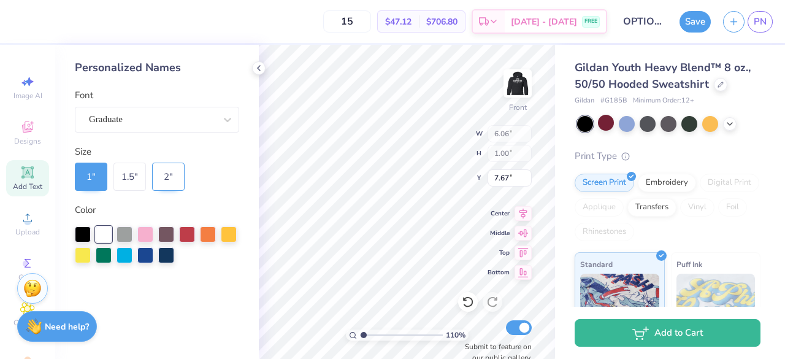
type input "2.00"
type input "7.17"
click at [126, 177] on div "1.5 "" at bounding box center [129, 176] width 32 height 28
type input "1.09555181024564"
type input "9.09"
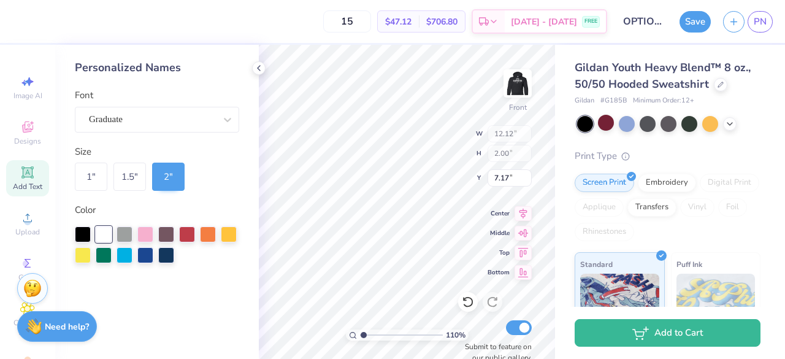
type input "1.50"
type input "7.42"
type input "1"
type input "7.38"
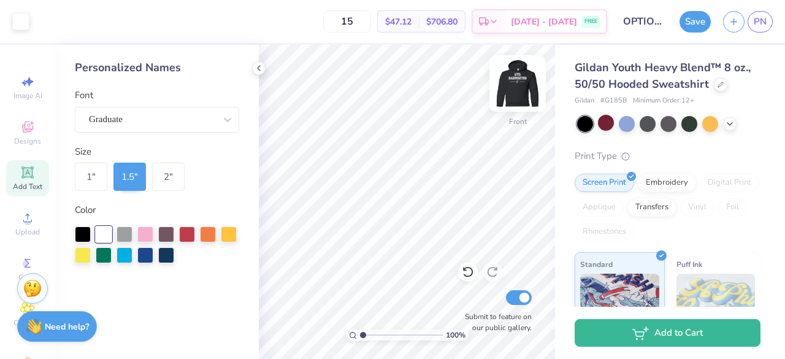
click at [520, 85] on img at bounding box center [517, 83] width 49 height 49
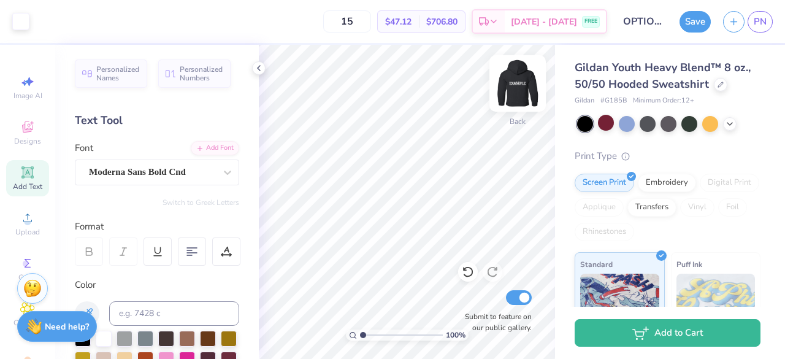
click at [515, 89] on img at bounding box center [517, 83] width 49 height 49
click at [515, 89] on img at bounding box center [517, 83] width 25 height 25
